Goal: Task Accomplishment & Management: Complete application form

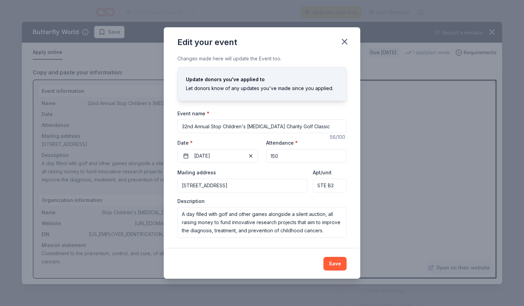
click at [330, 234] on textarea "A day filled with golf and other games alongside a silent auction, all raising …" at bounding box center [261, 222] width 169 height 31
drag, startPoint x: 305, startPoint y: 231, endPoint x: 232, endPoint y: 225, distance: 73.3
click at [232, 225] on textarea "A day filled with golf and other games alongside a silent auction, all raising …" at bounding box center [261, 222] width 169 height 31
drag, startPoint x: 181, startPoint y: 216, endPoint x: 325, endPoint y: 213, distance: 144.0
click at [325, 213] on textarea "A day filled with golf and other games alongside a silent auction, all raising …" at bounding box center [261, 222] width 169 height 31
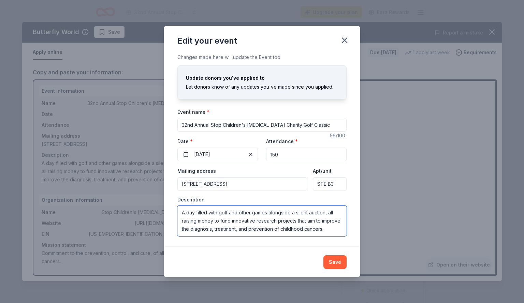
click at [264, 212] on textarea "A day filled with golf and other games alongside a silent auction, all raising …" at bounding box center [261, 221] width 169 height 31
drag, startPoint x: 278, startPoint y: 222, endPoint x: 335, endPoint y: 241, distance: 59.9
click at [335, 241] on div "Changes made here will update the Event too. Update donors you've applied to Le…" at bounding box center [262, 150] width 196 height 194
click at [344, 36] on icon "button" at bounding box center [345, 40] width 10 height 10
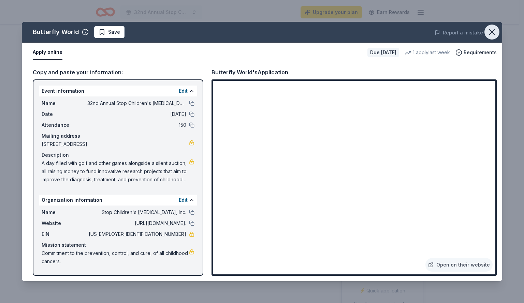
click at [490, 28] on icon "button" at bounding box center [492, 32] width 10 height 10
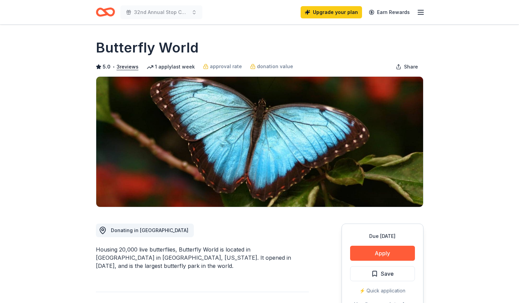
click at [103, 6] on icon "Home" at bounding box center [105, 12] width 19 height 16
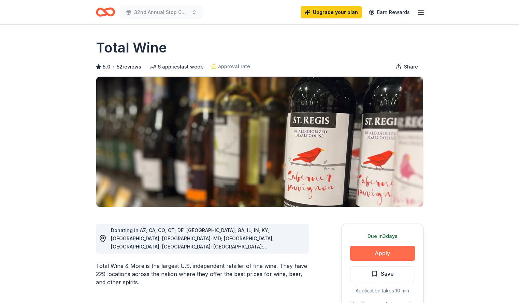
click at [373, 255] on button "Apply" at bounding box center [382, 253] width 65 height 15
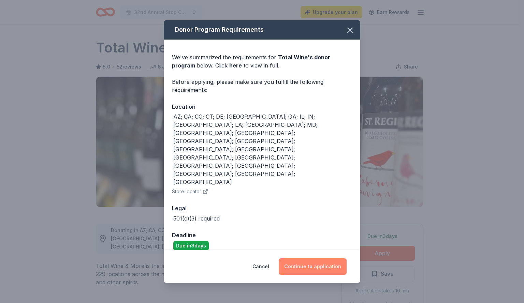
click at [303, 259] on button "Continue to application" at bounding box center [313, 267] width 68 height 16
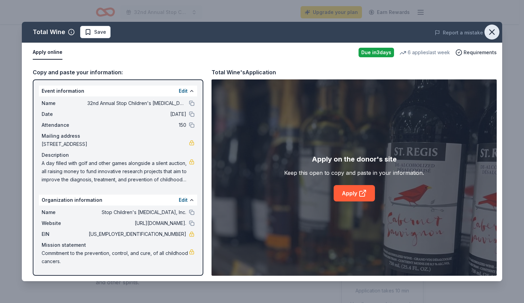
click at [494, 29] on icon "button" at bounding box center [492, 32] width 10 height 10
